Goal: Download file/media

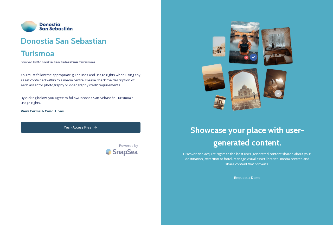
click at [61, 124] on button "Yes - Access Files" at bounding box center [81, 127] width 120 height 11
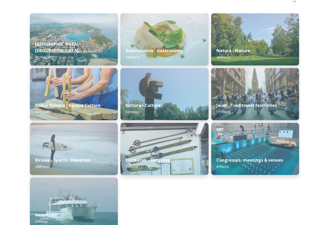
scroll to position [71, 0]
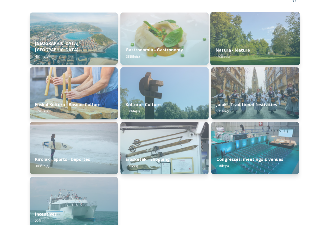
click at [236, 54] on div "Natura - Nature 480 file(s)" at bounding box center [255, 53] width 90 height 24
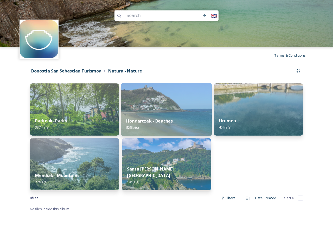
click at [147, 121] on strong "Hondartzak - Beaches" at bounding box center [149, 121] width 47 height 6
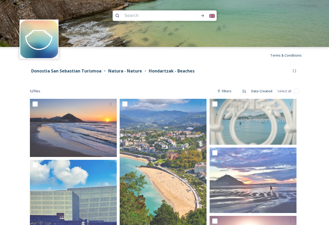
click at [105, 72] on icon at bounding box center [105, 71] width 4 height 4
click at [89, 73] on strong "Donostia San Sebastian Turismoa" at bounding box center [66, 71] width 70 height 6
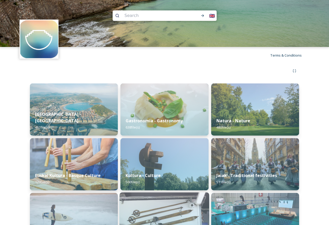
scroll to position [78, 0]
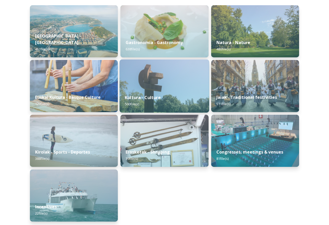
click at [161, 102] on div "Kultura - Culture 500 file(s)" at bounding box center [165, 101] width 90 height 24
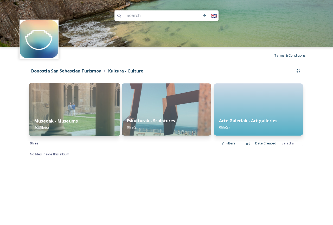
click at [90, 122] on div "Museoak - Museums 500 file(s)" at bounding box center [74, 124] width 91 height 24
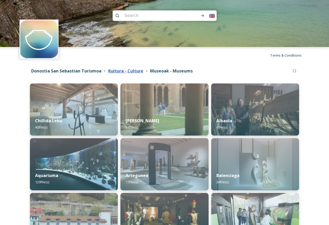
click at [115, 69] on strong "Kultura - Culture" at bounding box center [125, 71] width 35 height 6
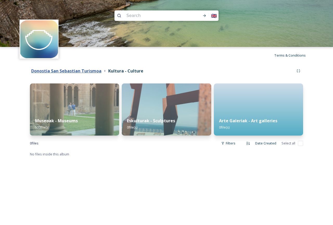
click at [74, 69] on strong "Donostia San Sebastian Turismoa" at bounding box center [66, 71] width 70 height 6
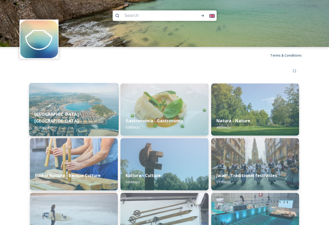
click at [85, 116] on div "[GEOGRAPHIC_DATA] - San Sebastian 461 file(s)" at bounding box center [74, 121] width 90 height 30
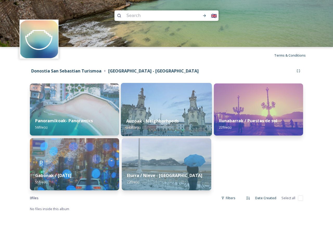
click at [159, 117] on div "Auzoak - Neighborhoods 340 file(s)" at bounding box center [166, 124] width 91 height 24
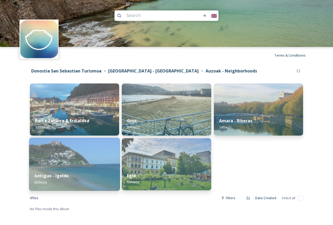
click at [62, 158] on img at bounding box center [74, 164] width 91 height 53
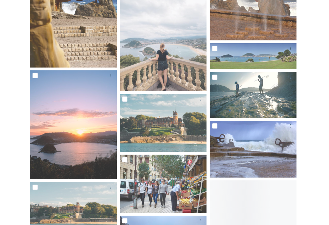
scroll to position [330, 0]
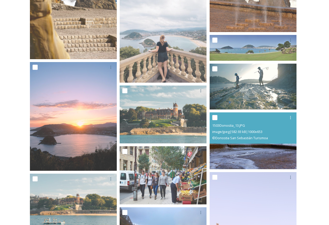
click at [256, 145] on img at bounding box center [253, 140] width 87 height 57
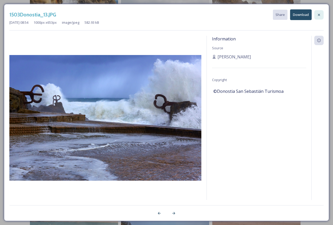
click at [319, 14] on icon at bounding box center [319, 15] width 2 height 2
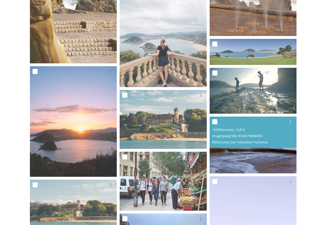
click at [240, 155] on img at bounding box center [253, 144] width 87 height 57
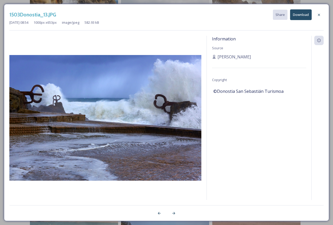
click at [295, 17] on button "Download" at bounding box center [301, 14] width 22 height 11
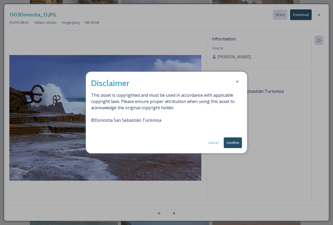
click at [231, 142] on button "Confirm" at bounding box center [233, 142] width 18 height 11
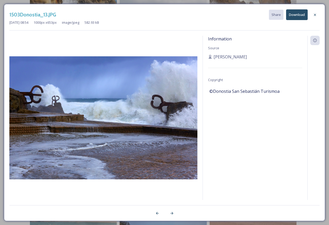
click at [253, 166] on div "Information Source [PERSON_NAME] Copyright ©Donostia San Sebastián Turismoa" at bounding box center [255, 125] width 105 height 178
click at [315, 16] on icon at bounding box center [315, 15] width 4 height 4
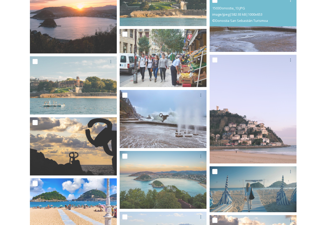
scroll to position [459, 0]
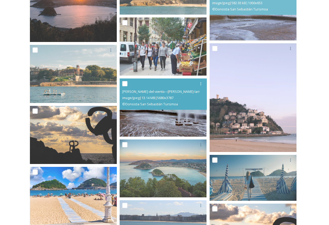
click at [159, 121] on img at bounding box center [163, 107] width 87 height 58
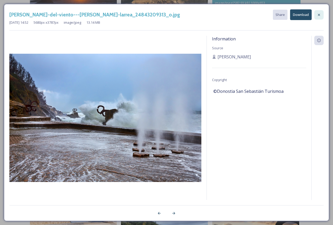
click at [318, 14] on icon at bounding box center [319, 15] width 4 height 4
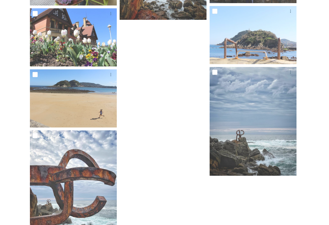
scroll to position [2109, 0]
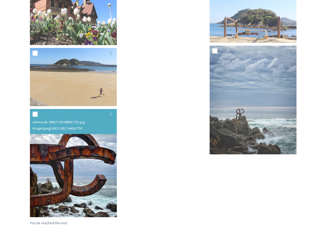
click at [105, 173] on img at bounding box center [73, 163] width 87 height 108
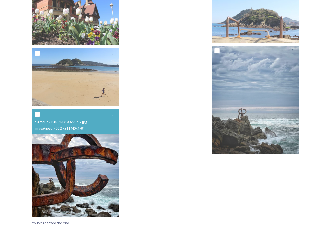
scroll to position [2047, 0]
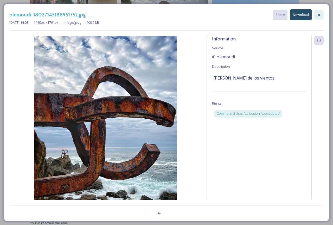
click at [319, 14] on icon at bounding box center [319, 15] width 2 height 2
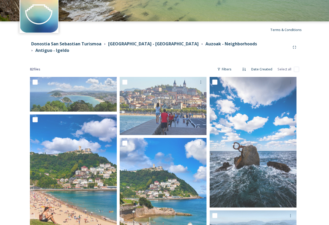
scroll to position [0, 0]
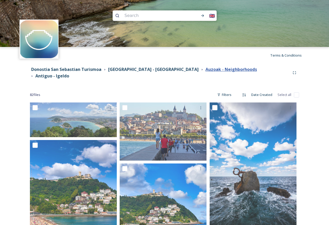
click at [206, 70] on strong "Auzoak - Neighborhoods" at bounding box center [232, 69] width 52 height 6
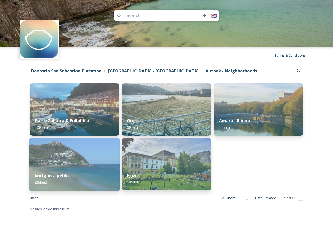
click at [71, 172] on div "Antiguo - Igeldo 82 file(s)" at bounding box center [74, 179] width 91 height 24
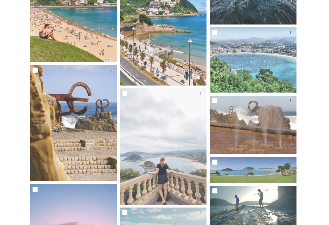
scroll to position [287, 0]
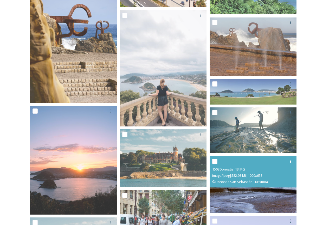
click at [250, 190] on img at bounding box center [253, 184] width 87 height 57
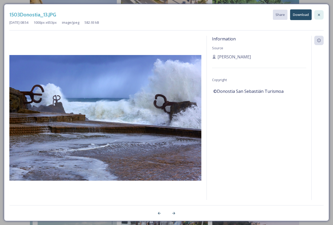
click at [320, 15] on icon at bounding box center [319, 15] width 4 height 4
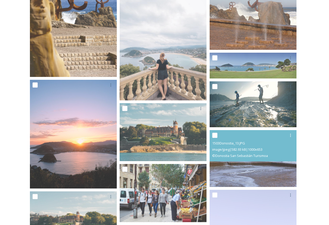
scroll to position [365, 0]
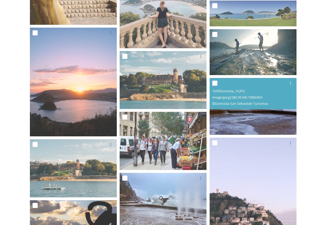
click at [227, 122] on img at bounding box center [253, 106] width 87 height 57
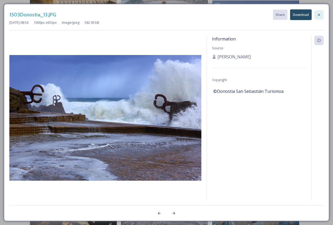
click at [319, 10] on div at bounding box center [319, 14] width 9 height 9
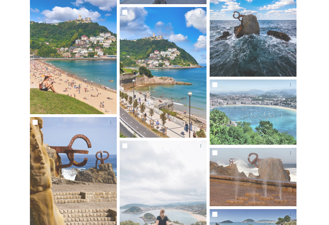
scroll to position [0, 0]
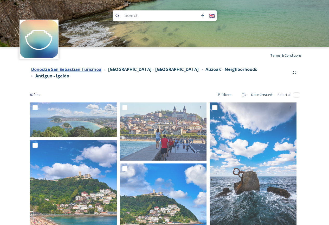
click at [88, 72] on strong "Donostia San Sebastian Turismoa" at bounding box center [66, 69] width 70 height 6
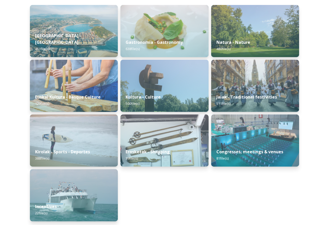
scroll to position [80, 0]
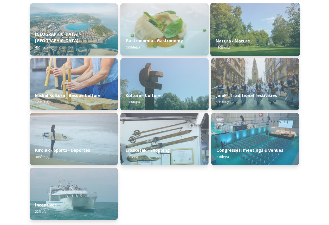
click at [231, 42] on strong "Natura - Nature" at bounding box center [233, 41] width 35 height 6
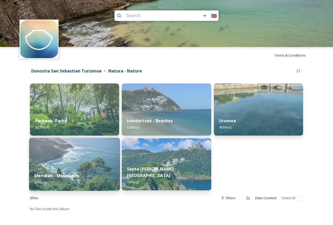
click at [66, 162] on img at bounding box center [74, 164] width 91 height 53
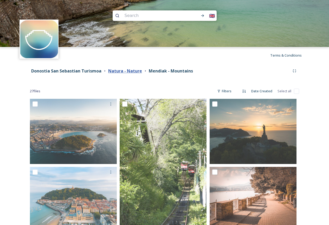
click at [128, 70] on strong "Natura - Nature" at bounding box center [125, 71] width 34 height 6
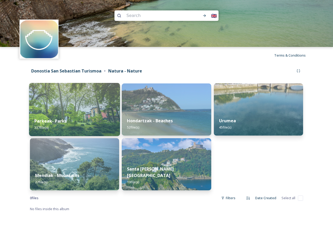
click at [46, 123] on strong "Parkeak- Parks" at bounding box center [50, 121] width 32 height 6
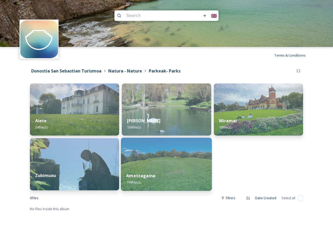
click at [144, 161] on img at bounding box center [166, 164] width 91 height 53
